Goal: Information Seeking & Learning: Check status

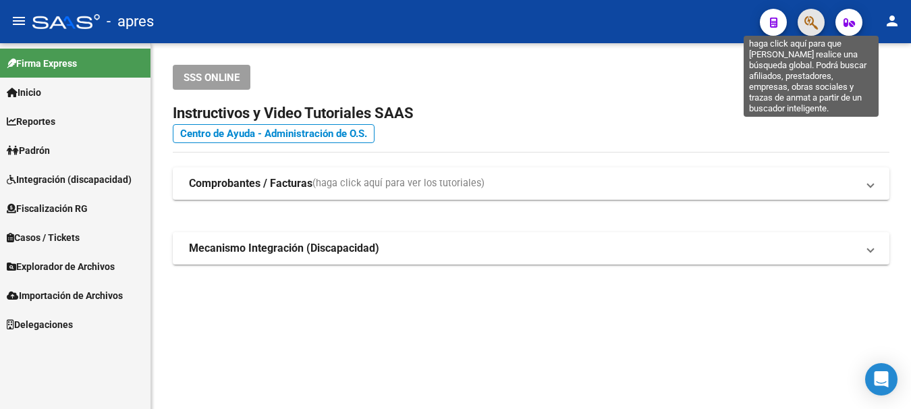
click at [814, 20] on icon "button" at bounding box center [810, 23] width 13 height 16
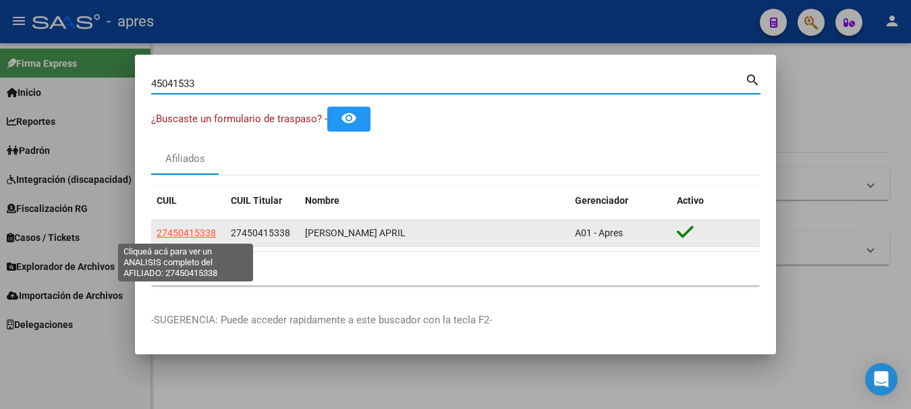
click at [201, 235] on span "27450415338" at bounding box center [186, 232] width 59 height 11
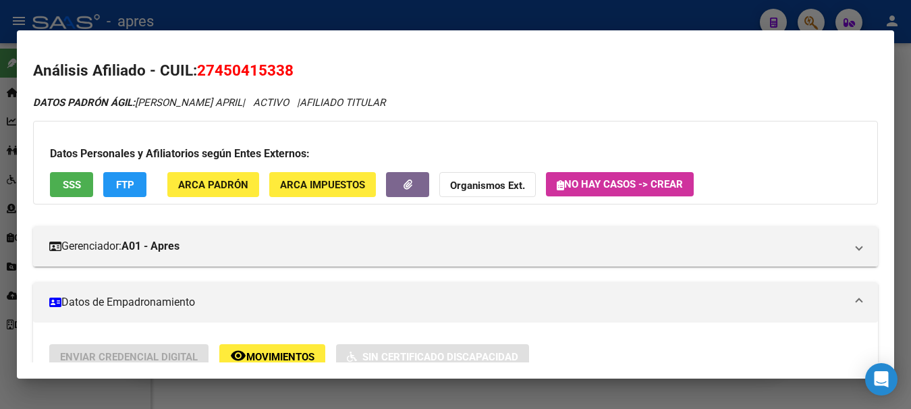
click at [83, 184] on button "SSS" at bounding box center [71, 184] width 43 height 25
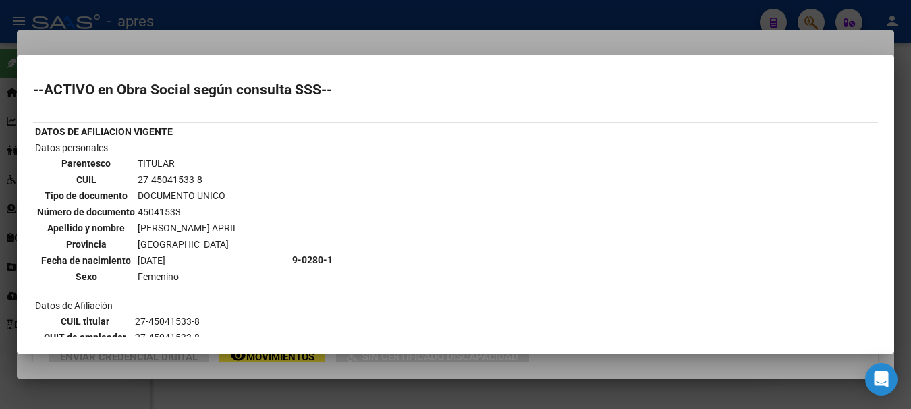
click at [339, 45] on div at bounding box center [455, 204] width 911 height 409
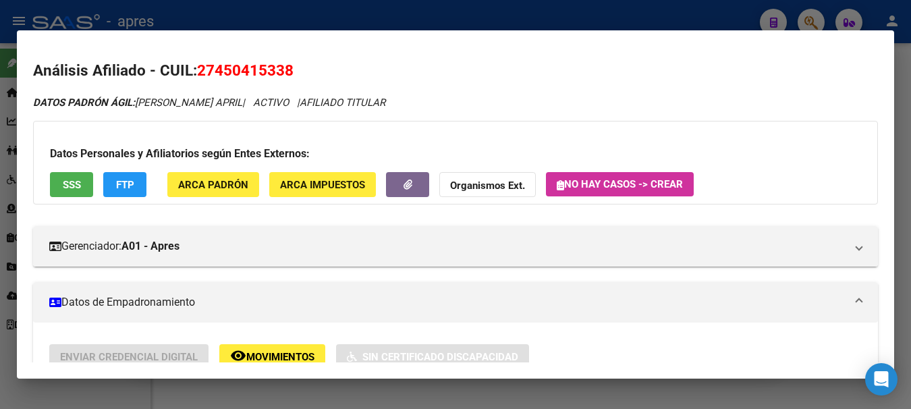
click at [339, 42] on mat-dialog-container "Análisis Afiliado - CUIL: 27450415338 DATOS PADRÓN ÁGIL: MONZON ARIADNA APRIL |…" at bounding box center [455, 203] width 877 height 347
click at [343, 11] on div at bounding box center [455, 204] width 911 height 409
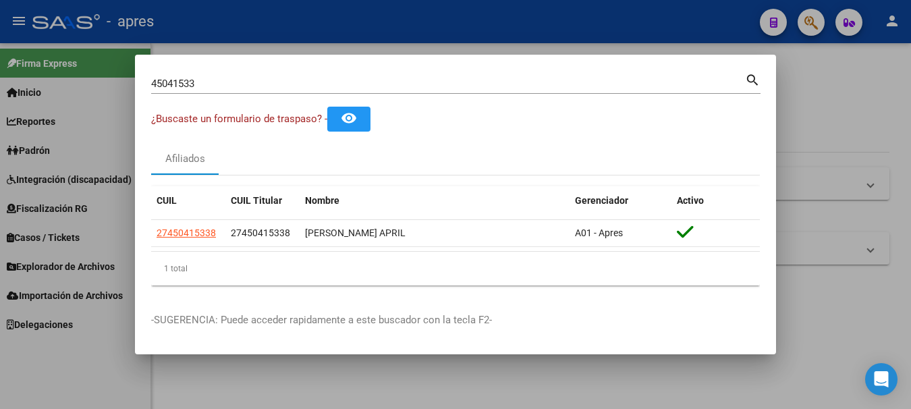
drag, startPoint x: 251, startPoint y: 73, endPoint x: -8, endPoint y: 82, distance: 259.2
click at [0, 82] on html "menu - apres person Firma Express Inicio Calendario SSS Instructivos Contacto O…" at bounding box center [455, 204] width 911 height 409
click at [201, 80] on input "45041533" at bounding box center [448, 84] width 594 height 12
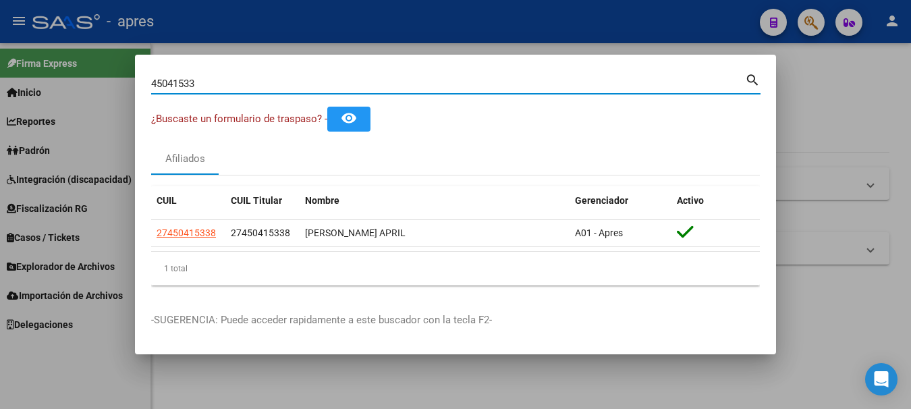
click at [201, 80] on input "45041533" at bounding box center [448, 84] width 594 height 12
paste input "27961605720"
type input "27961605720"
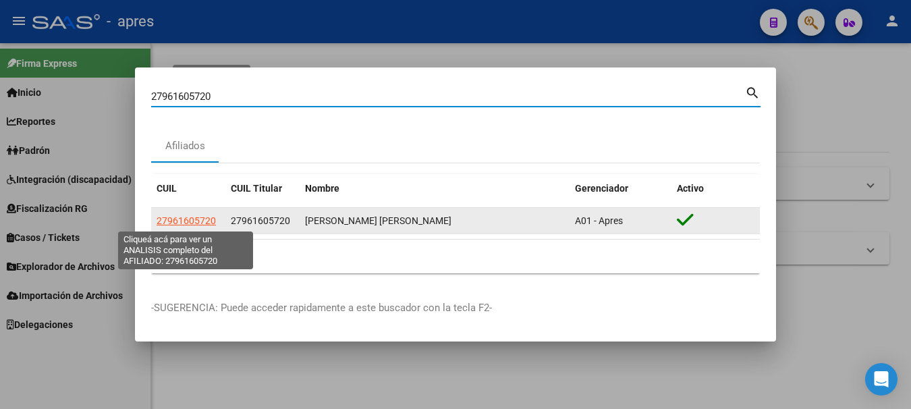
click at [199, 219] on span "27961605720" at bounding box center [186, 220] width 59 height 11
type textarea "27961605720"
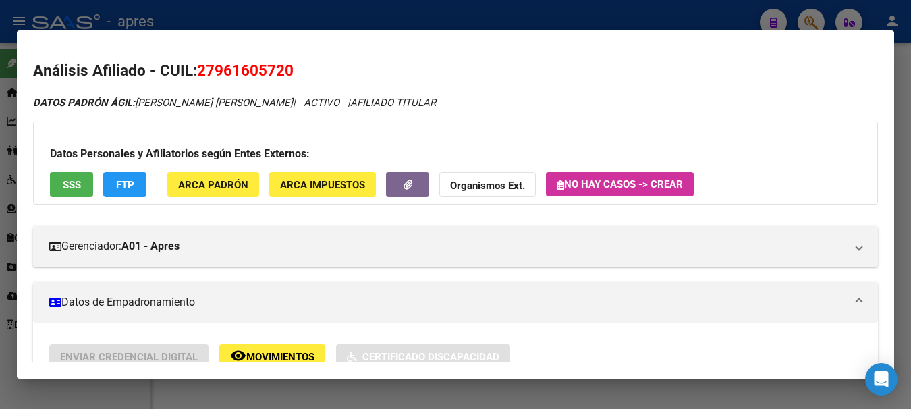
click at [64, 182] on span "SSS" at bounding box center [72, 185] width 18 height 12
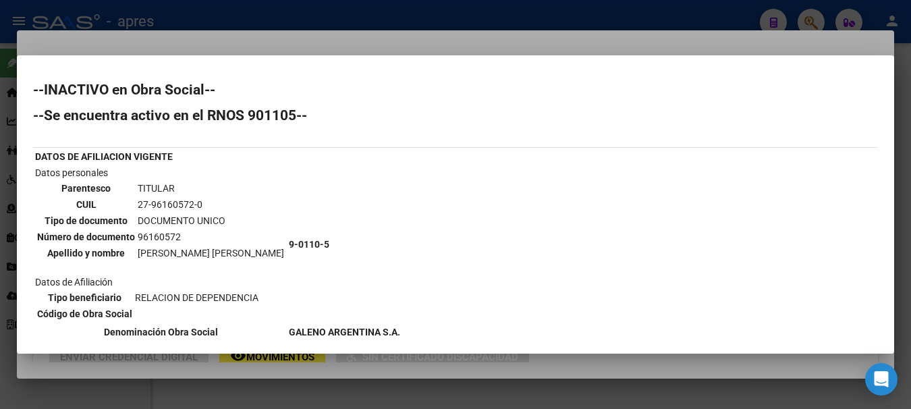
click at [279, 11] on div at bounding box center [455, 204] width 911 height 409
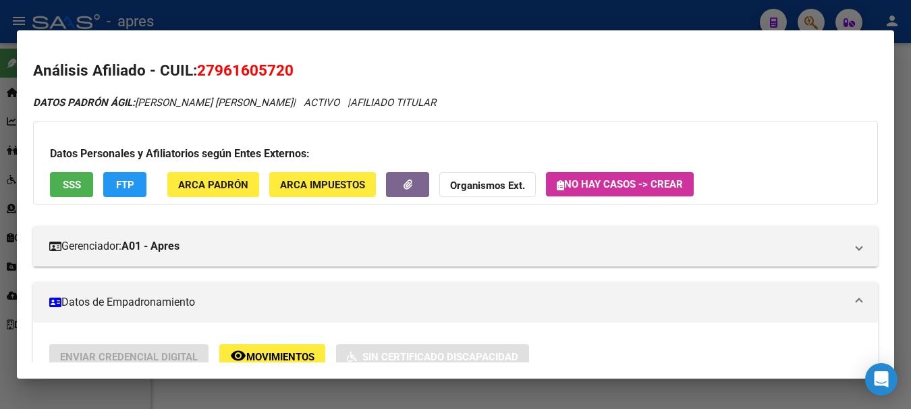
click at [279, 11] on div at bounding box center [455, 204] width 911 height 409
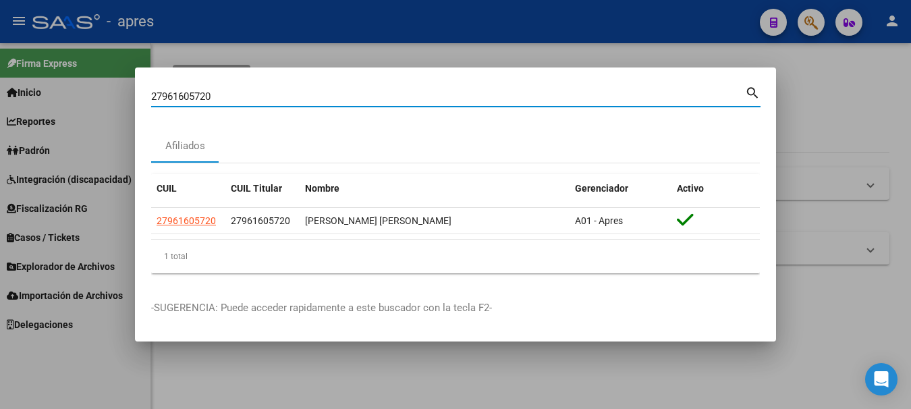
drag, startPoint x: 254, startPoint y: 90, endPoint x: -8, endPoint y: 67, distance: 262.7
click at [0, 67] on html "menu - apres person Firma Express Inicio Calendario SSS Instructivos Contacto O…" at bounding box center [455, 204] width 911 height 409
paste input "3306575"
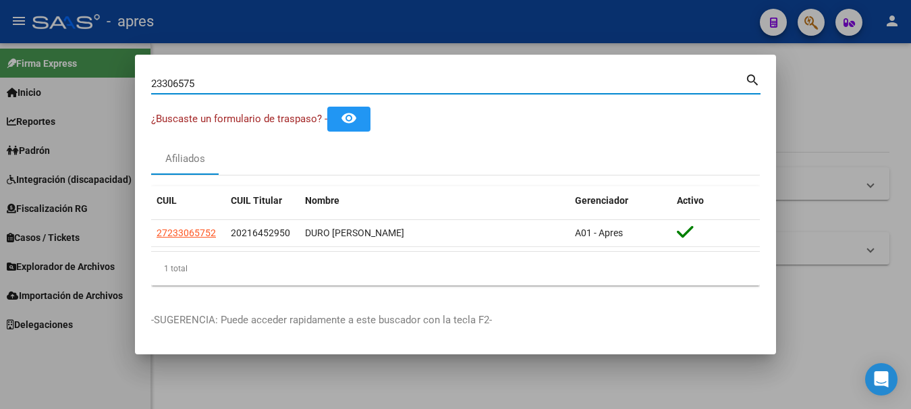
click at [403, 64] on mat-dialog-container "23306575 Buscar (apellido, dni, cuil, nro traspaso, cuit, obra social) search ¿…" at bounding box center [455, 205] width 641 height 300
drag, startPoint x: 222, startPoint y: 85, endPoint x: -8, endPoint y: 98, distance: 230.4
click at [0, 98] on html "menu - apres person Firma Express Inicio Calendario SSS Instructivos Contacto O…" at bounding box center [455, 204] width 911 height 409
paste input "32260128"
click at [0, 78] on html "menu - apres person Firma Express Inicio Calendario SSS Instructivos Contacto O…" at bounding box center [455, 204] width 911 height 409
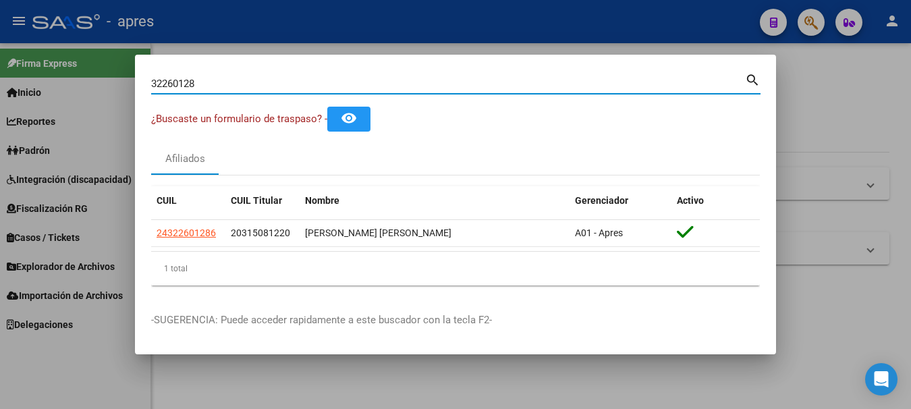
drag, startPoint x: 200, startPoint y: 82, endPoint x: -8, endPoint y: 66, distance: 209.1
click at [0, 66] on html "menu - apres person Firma Express Inicio Calendario SSS Instructivos Contacto O…" at bounding box center [455, 204] width 911 height 409
paste input "20349314909"
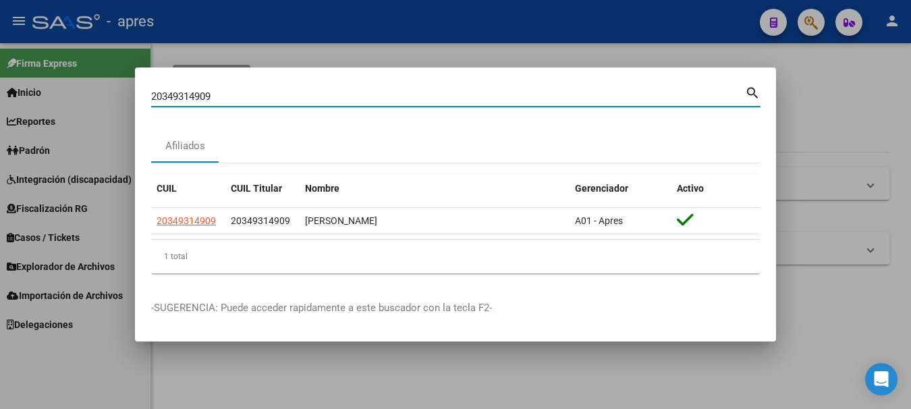
drag, startPoint x: 205, startPoint y: 99, endPoint x: -8, endPoint y: 9, distance: 231.3
click at [0, 9] on html "menu - apres person Firma Express Inicio Calendario SSS Instructivos Contacto O…" at bounding box center [455, 204] width 911 height 409
paste input "236862527"
type input "20236862527"
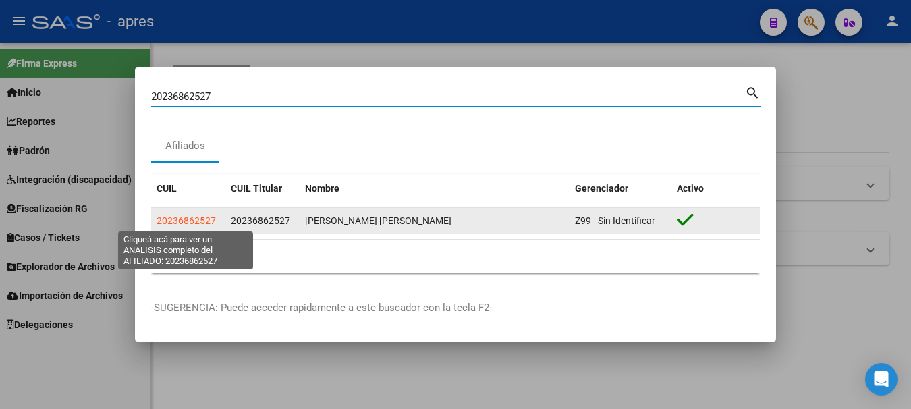
click at [190, 218] on span "20236862527" at bounding box center [186, 220] width 59 height 11
type textarea "20236862527"
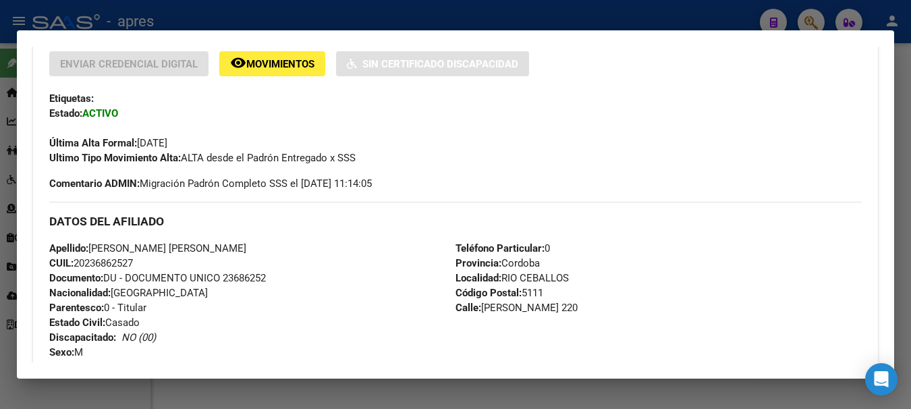
scroll to position [135, 0]
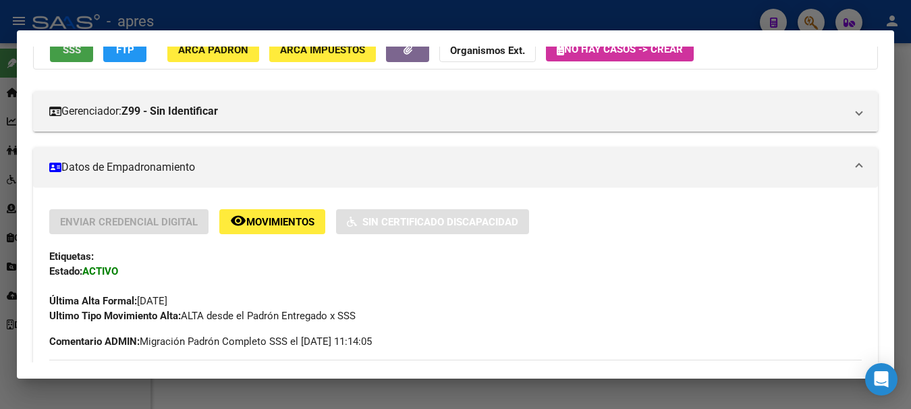
click at [85, 53] on button "SSS" at bounding box center [71, 49] width 43 height 25
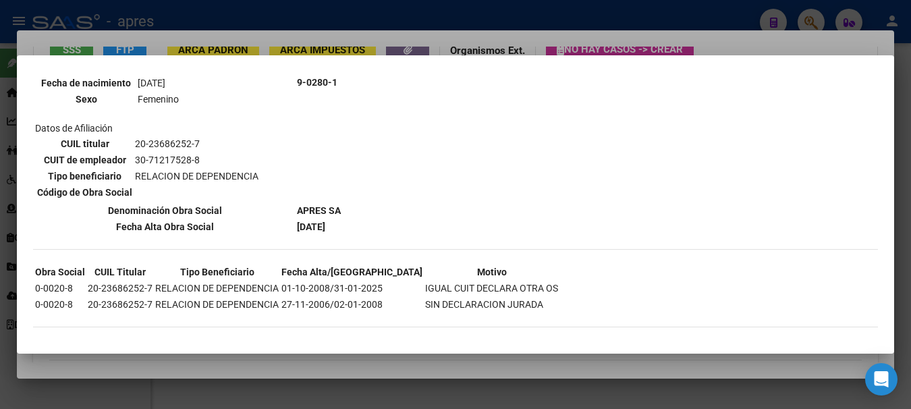
scroll to position [1228, 0]
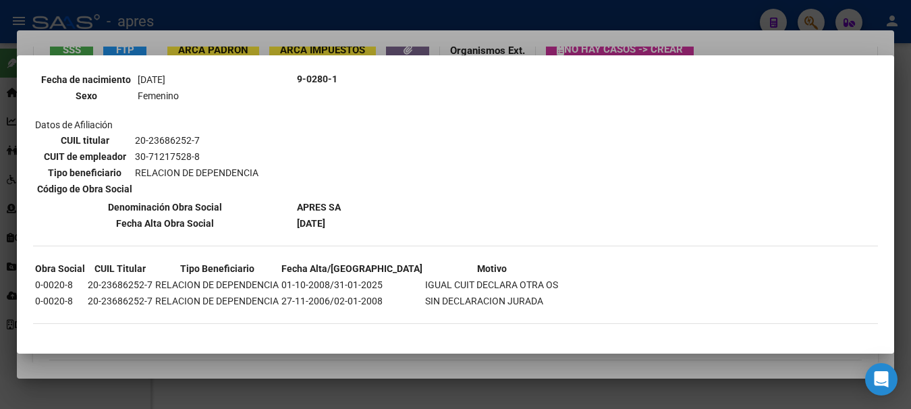
click at [537, 20] on div at bounding box center [455, 204] width 911 height 409
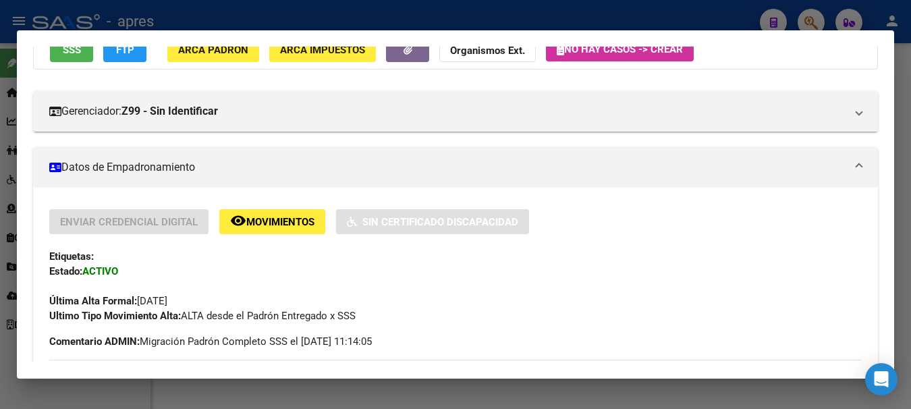
click at [537, 20] on div at bounding box center [455, 204] width 911 height 409
